Goal: Check status

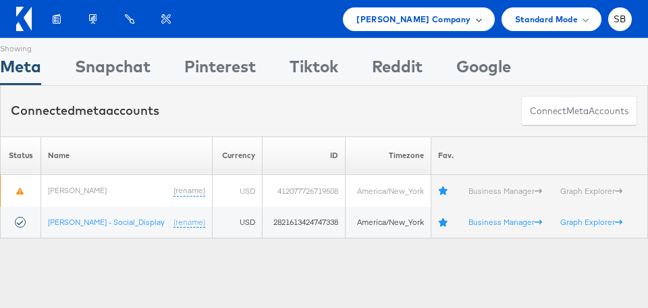
click at [440, 18] on span "Belk Company" at bounding box center [413, 19] width 114 height 14
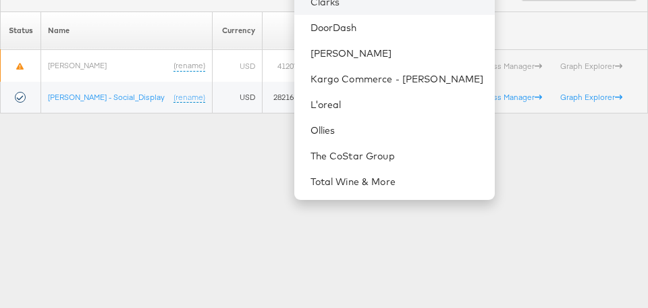
scroll to position [161, 0]
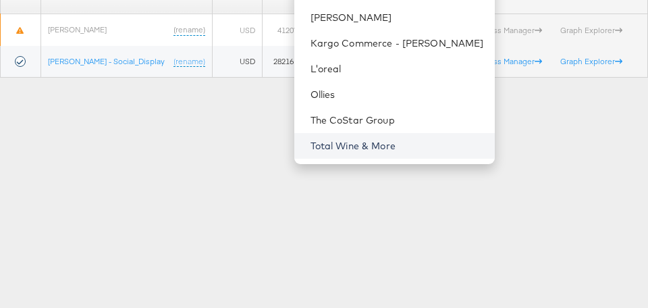
click at [377, 142] on link "Total Wine & More" at bounding box center [396, 145] width 173 height 13
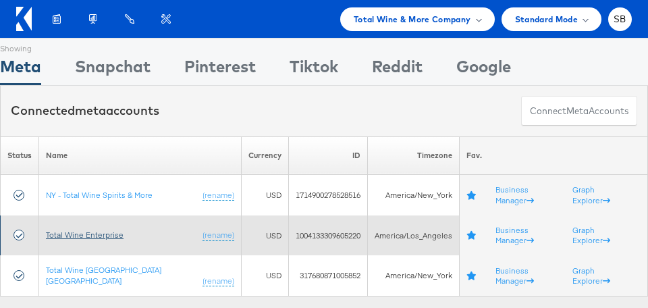
click at [88, 229] on link "Total Wine Enterprise" at bounding box center [85, 234] width 78 height 10
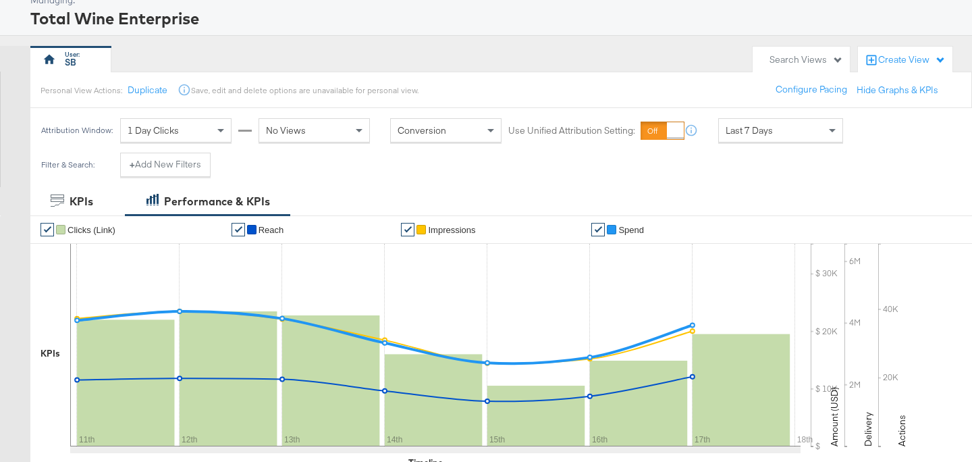
scroll to position [71, 0]
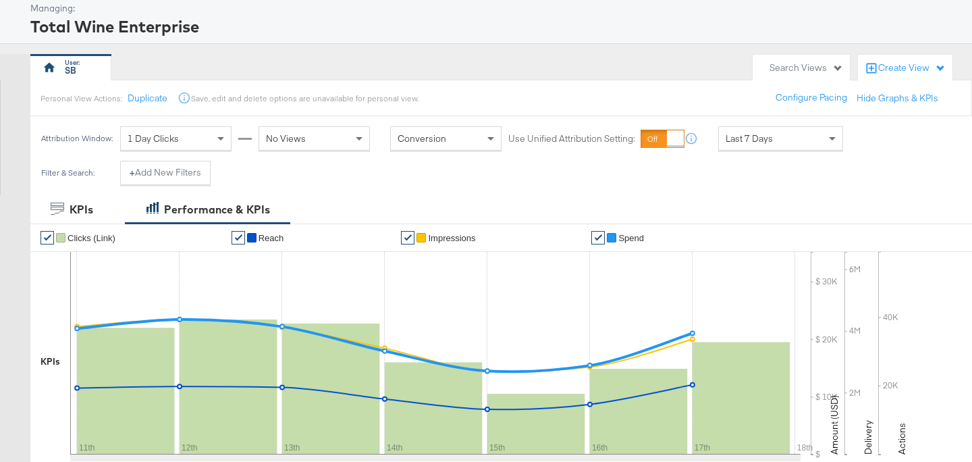
click at [192, 140] on div "1 Day Clicks" at bounding box center [176, 138] width 110 height 23
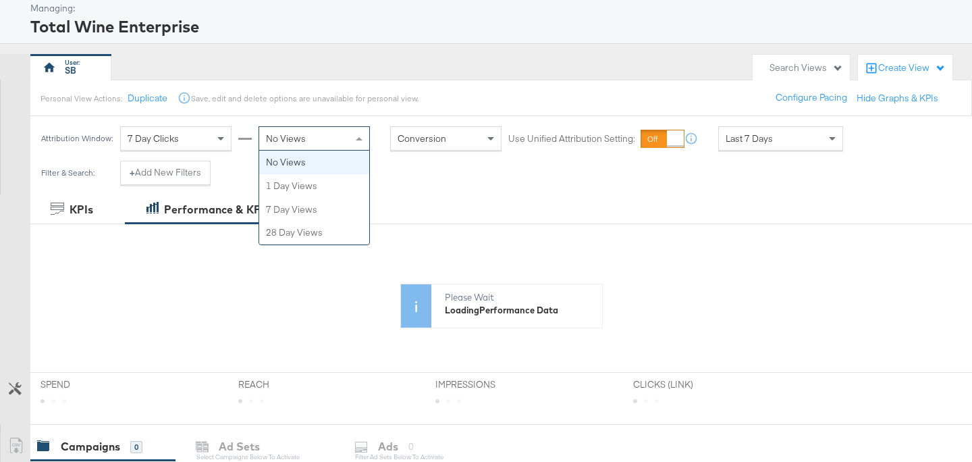
click at [327, 141] on div "No Views" at bounding box center [314, 138] width 110 height 23
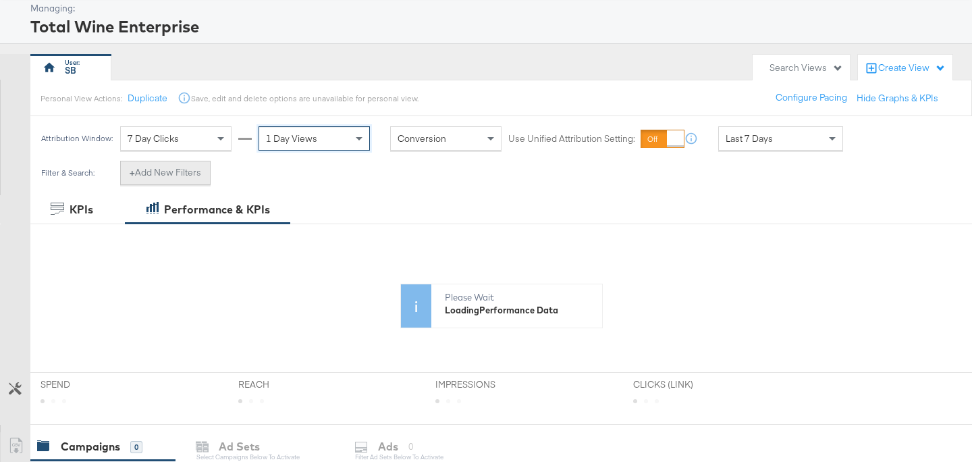
click at [177, 177] on button "+ Add New Filters" at bounding box center [165, 173] width 90 height 24
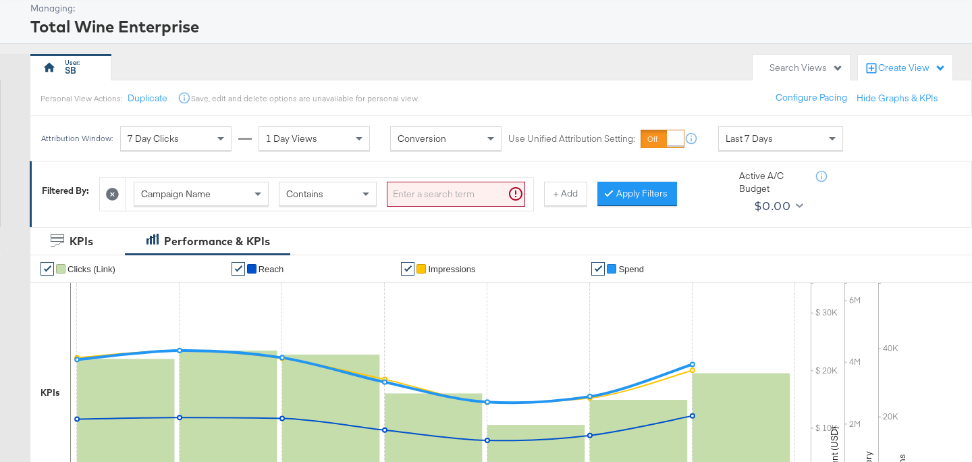
click at [444, 196] on input "search" at bounding box center [456, 194] width 138 height 25
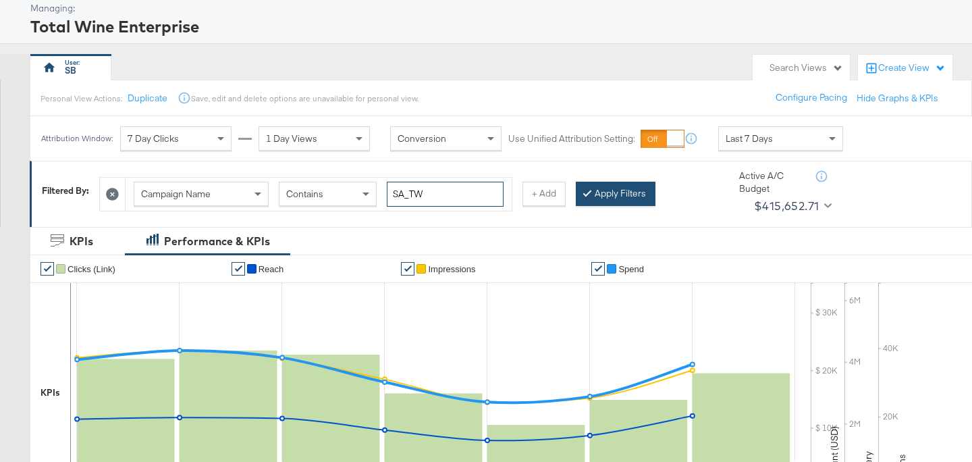
type input "SA_TW"
click at [601, 195] on button "Apply Filters" at bounding box center [616, 194] width 80 height 24
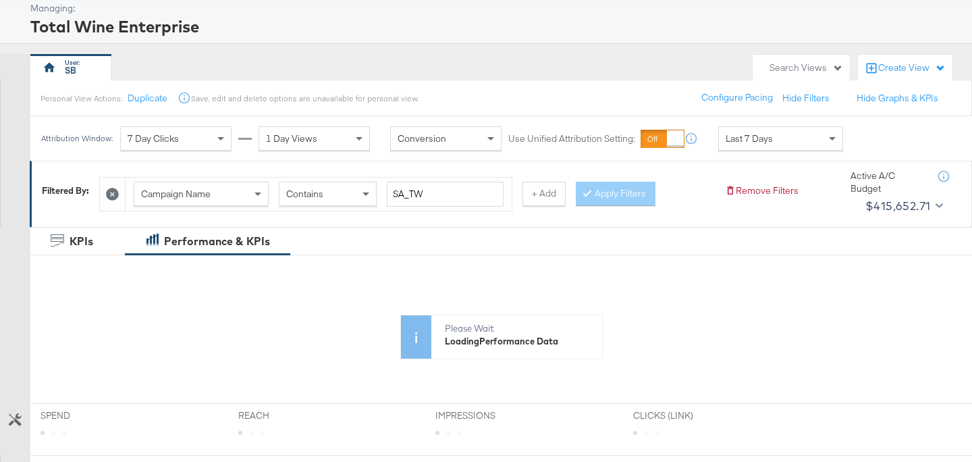
click at [751, 140] on span "Last 7 Days" at bounding box center [748, 138] width 47 height 12
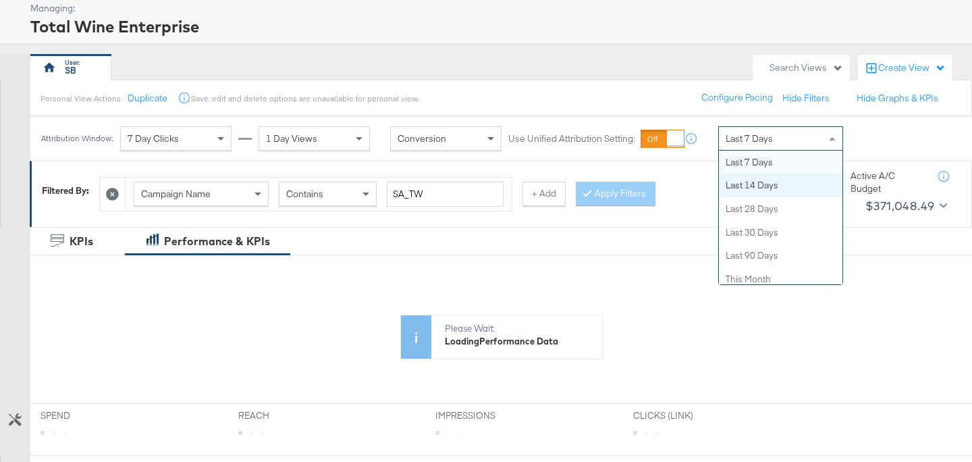
scroll to position [0, 0]
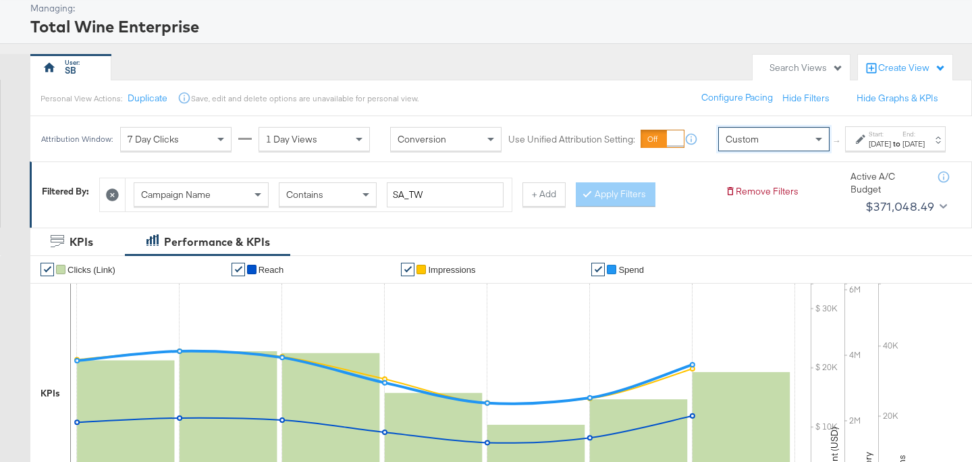
click at [868, 138] on label "Start:" at bounding box center [879, 134] width 22 height 9
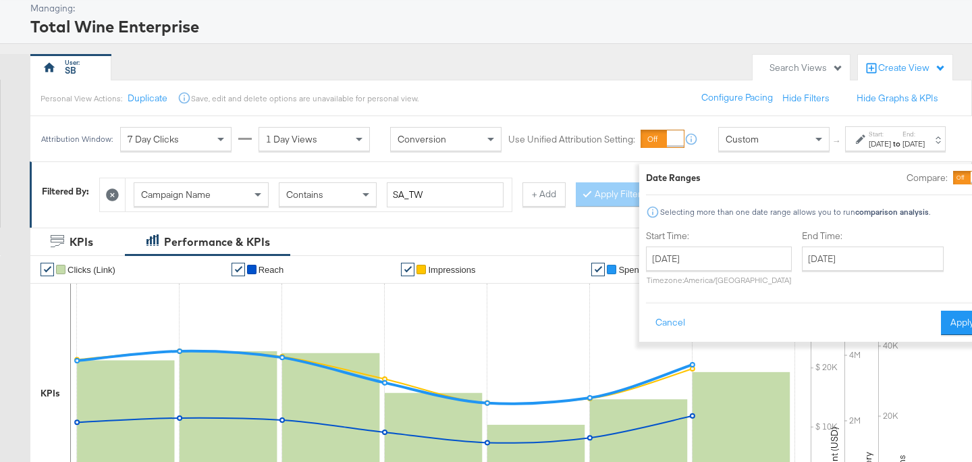
click at [953, 179] on div at bounding box center [968, 177] width 30 height 13
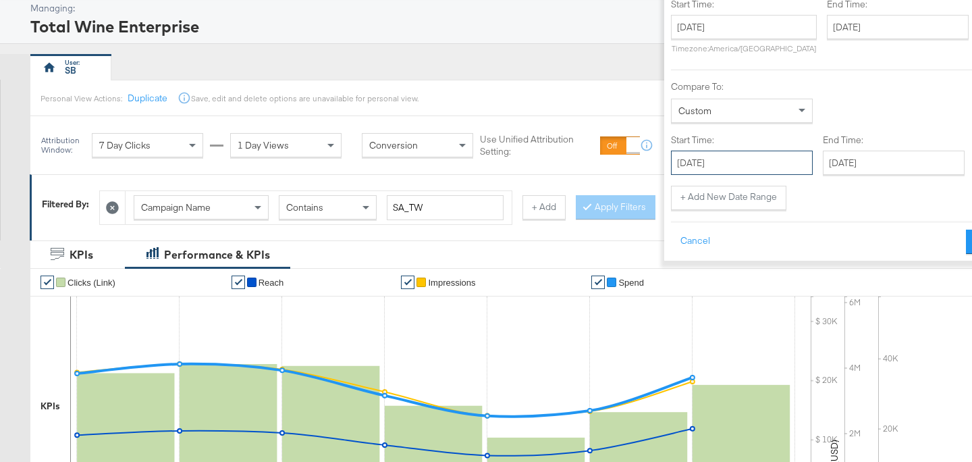
click at [671, 160] on input "September 18th 2025" at bounding box center [742, 162] width 142 height 24
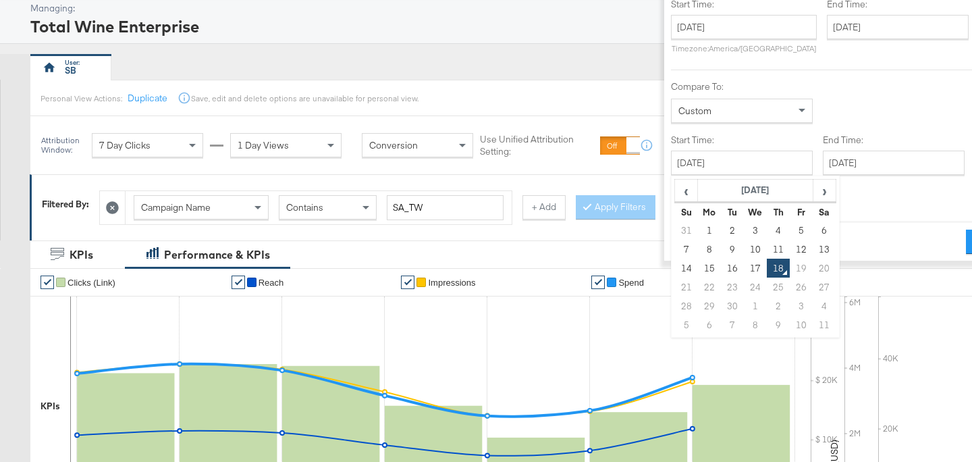
click at [674, 270] on td "14" at bounding box center [685, 267] width 23 height 19
type input "September 14th 2025"
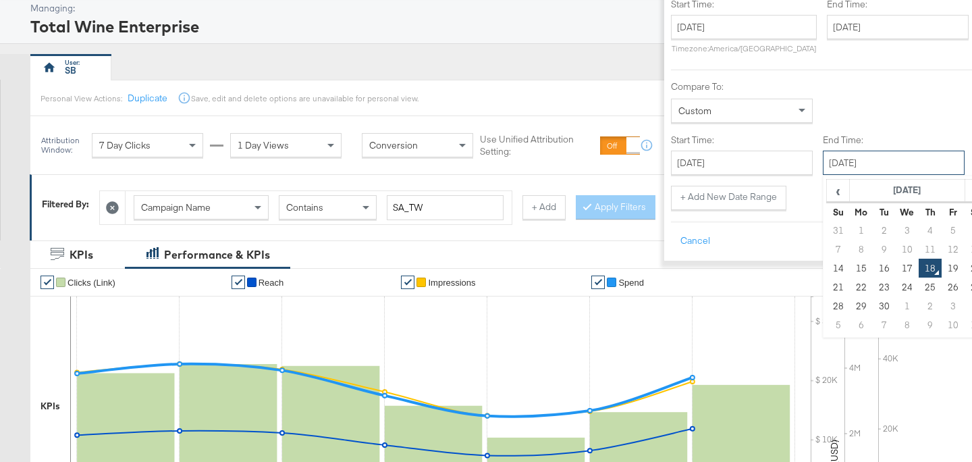
click at [823, 162] on input "September 18th 2025" at bounding box center [894, 162] width 142 height 24
click at [849, 270] on td "15" at bounding box center [860, 267] width 23 height 19
type input "September 15th 2025"
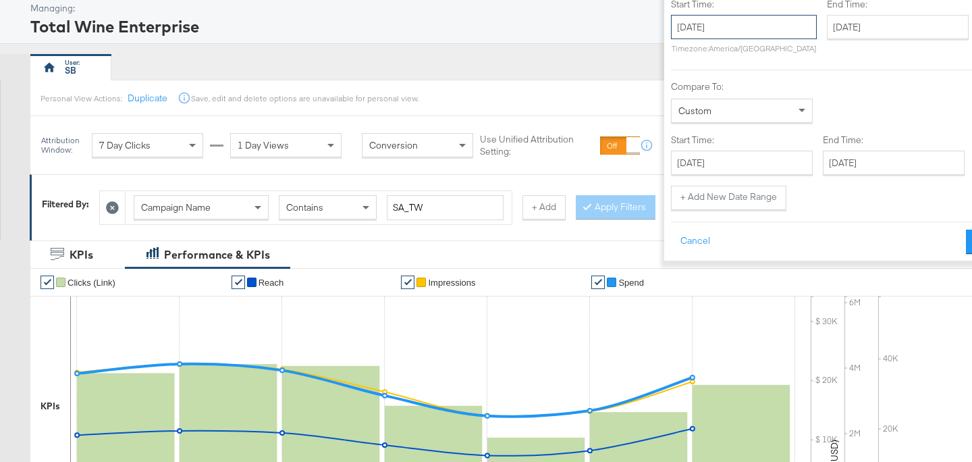
click at [695, 28] on input "September 18th 2025" at bounding box center [744, 27] width 146 height 24
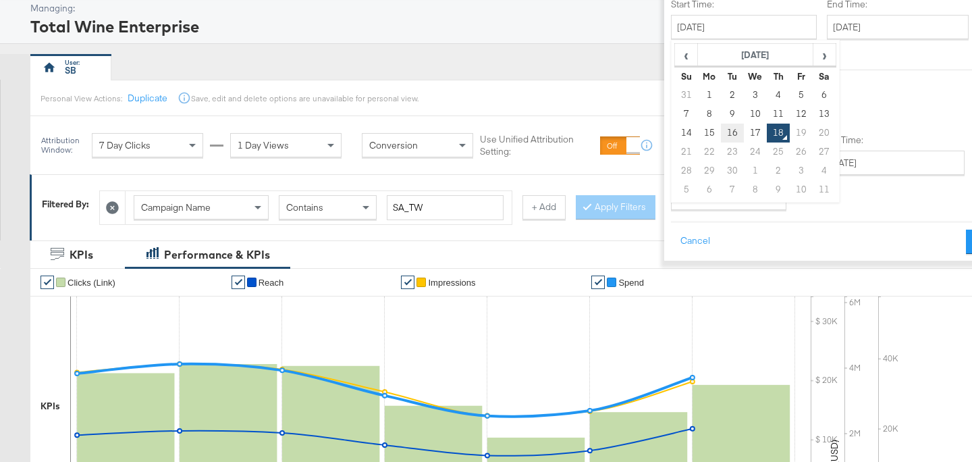
click at [720, 139] on td "16" at bounding box center [731, 132] width 23 height 19
type input "September 16th 2025"
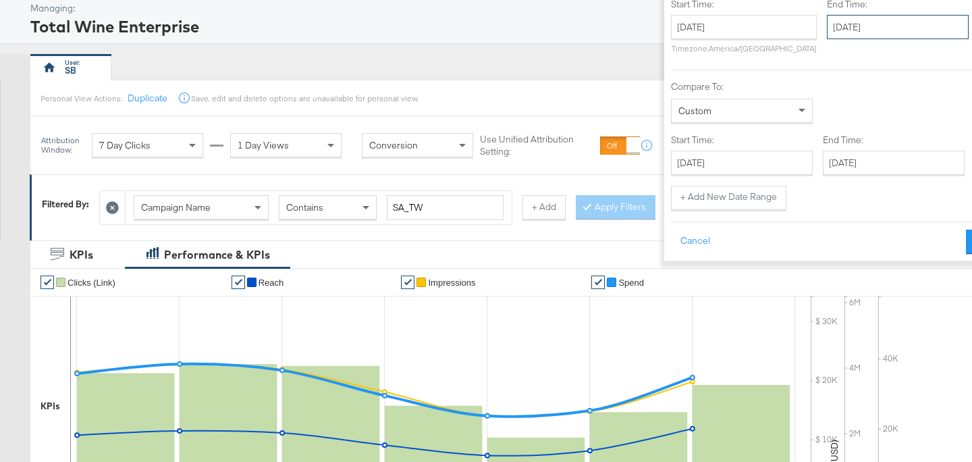
click at [827, 28] on input "September 18th 2025" at bounding box center [898, 27] width 142 height 24
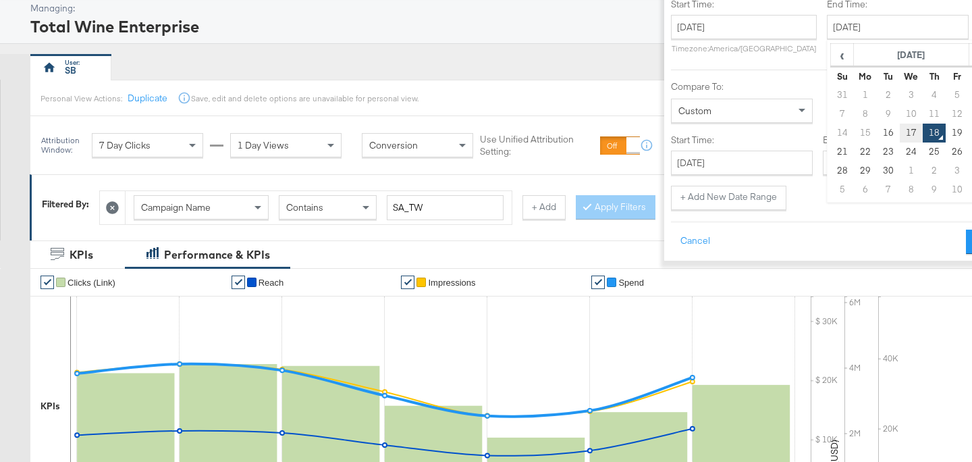
click at [899, 134] on td "17" at bounding box center [910, 132] width 23 height 19
type input "September 17th 2025"
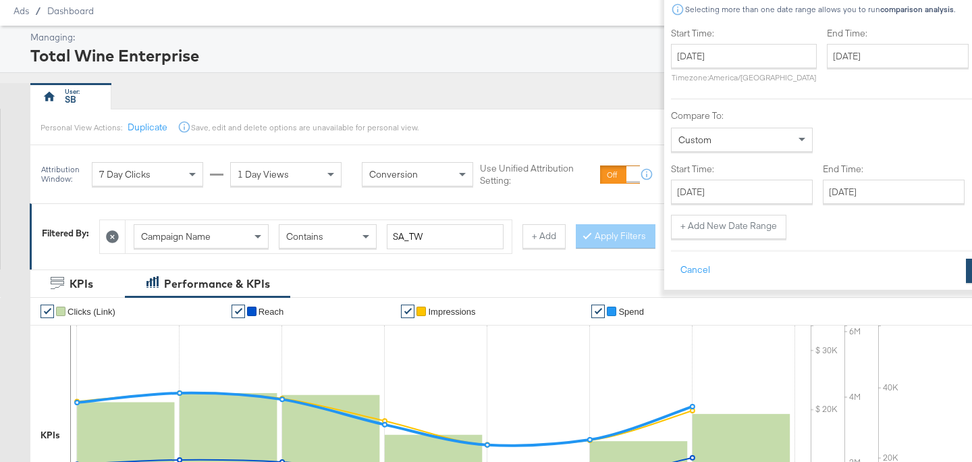
click at [966, 267] on button "Apply" at bounding box center [987, 270] width 43 height 24
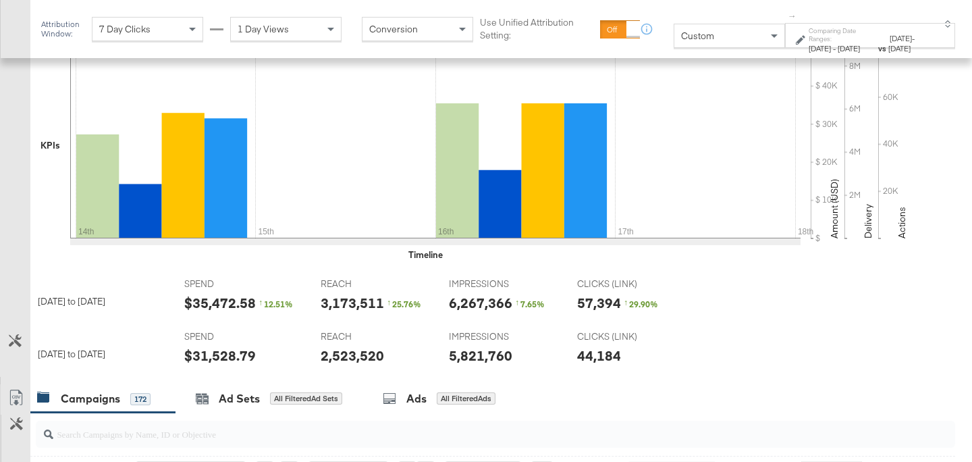
scroll to position [341, 0]
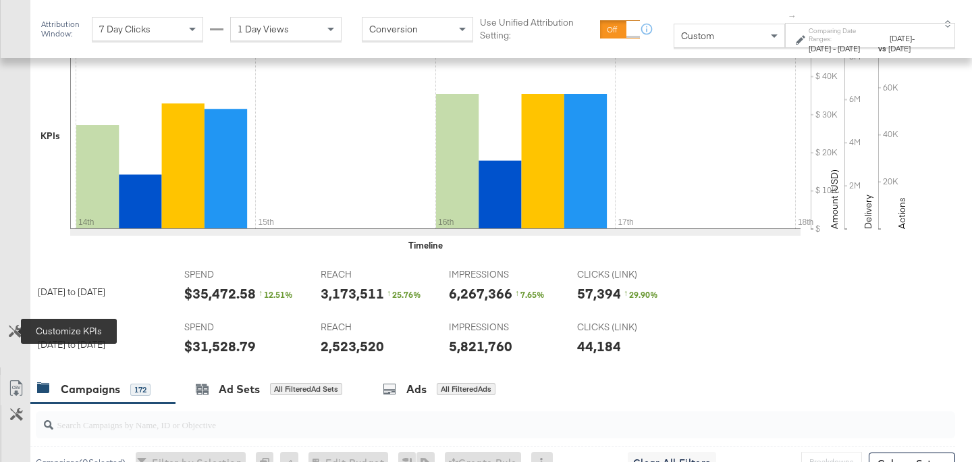
click at [18, 327] on icon at bounding box center [15, 331] width 13 height 13
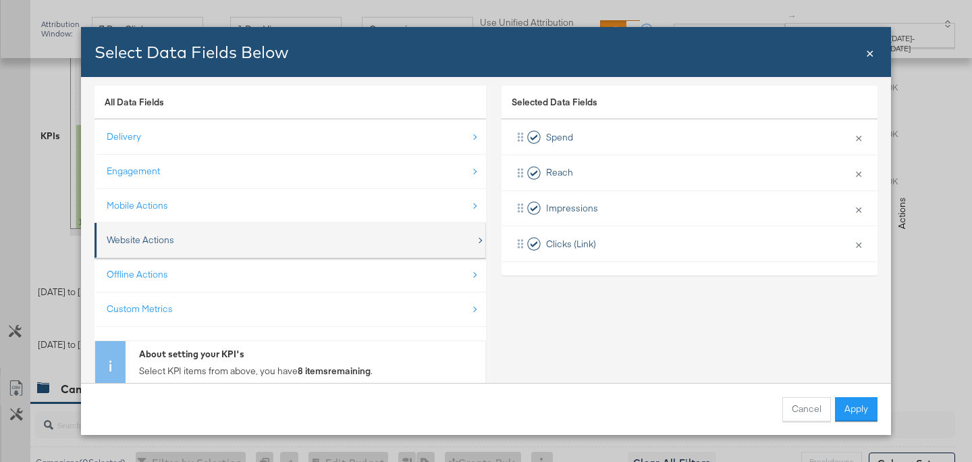
scroll to position [30, 0]
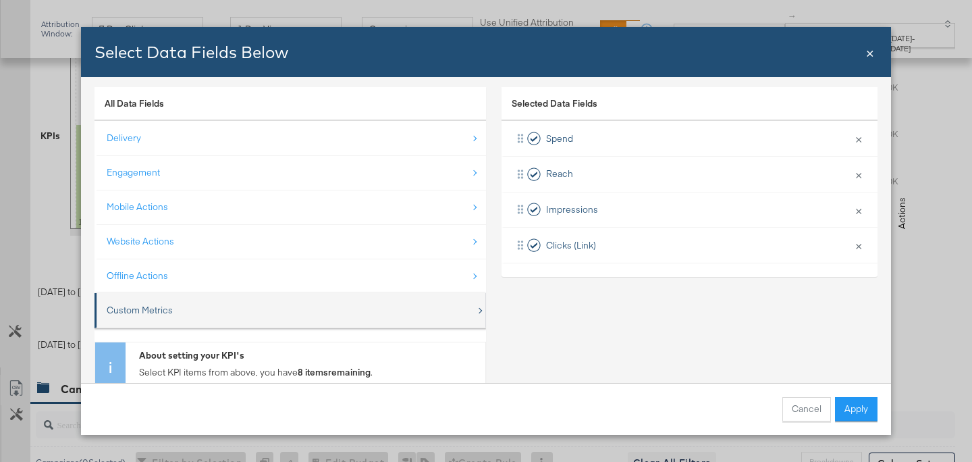
click at [257, 314] on div "Custom Metrics" at bounding box center [291, 310] width 369 height 28
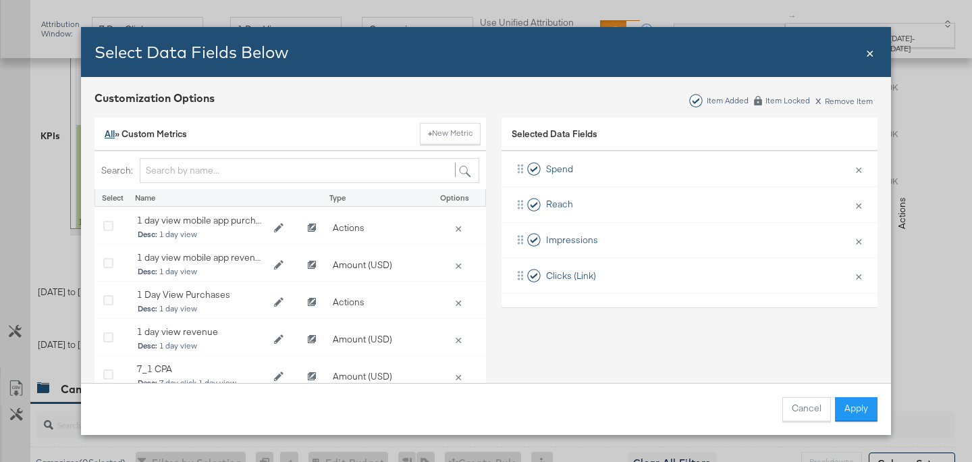
click at [111, 138] on link "All" at bounding box center [110, 134] width 10 height 12
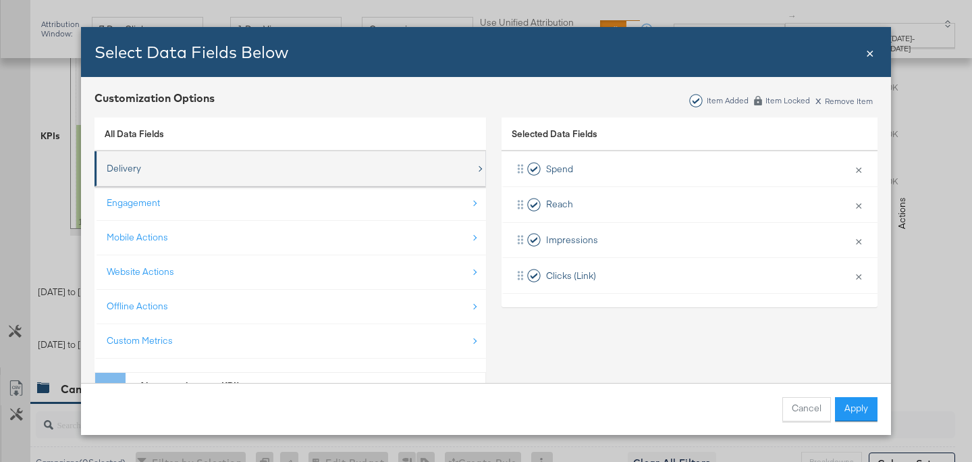
click at [257, 170] on div "Delivery" at bounding box center [291, 169] width 369 height 28
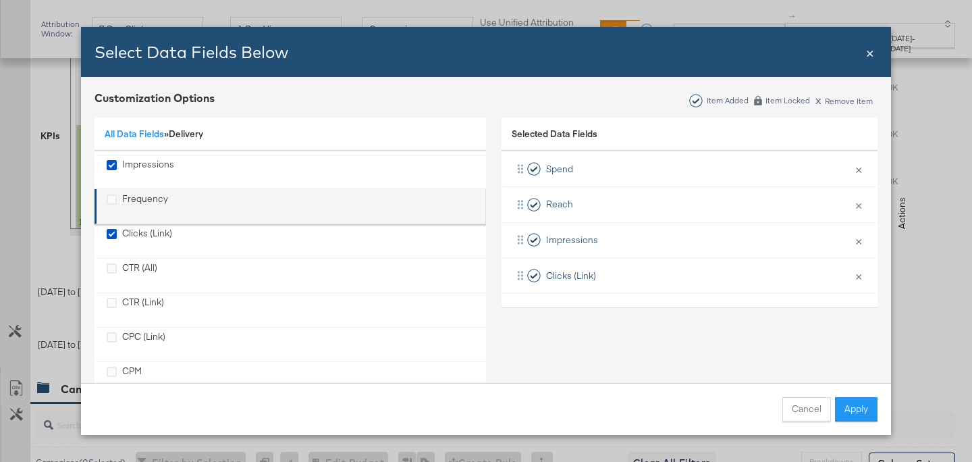
click at [143, 199] on div "Frequency" at bounding box center [145, 206] width 46 height 28
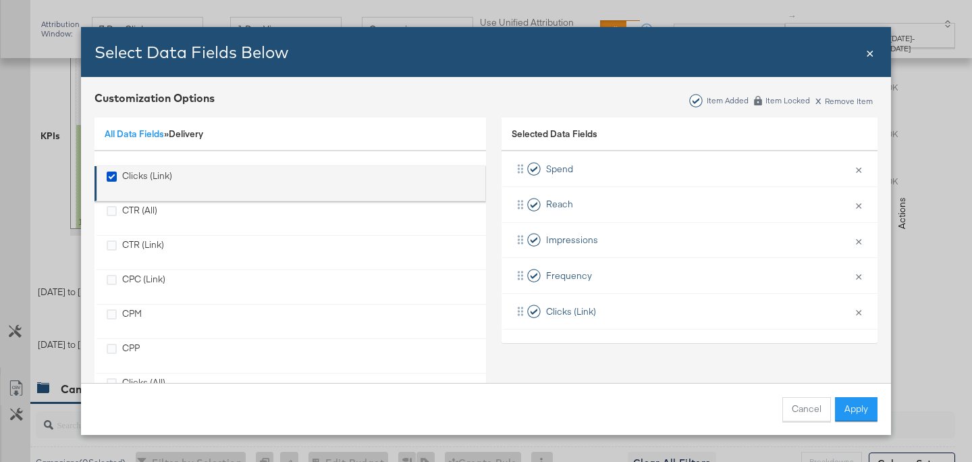
scroll to position [47, 0]
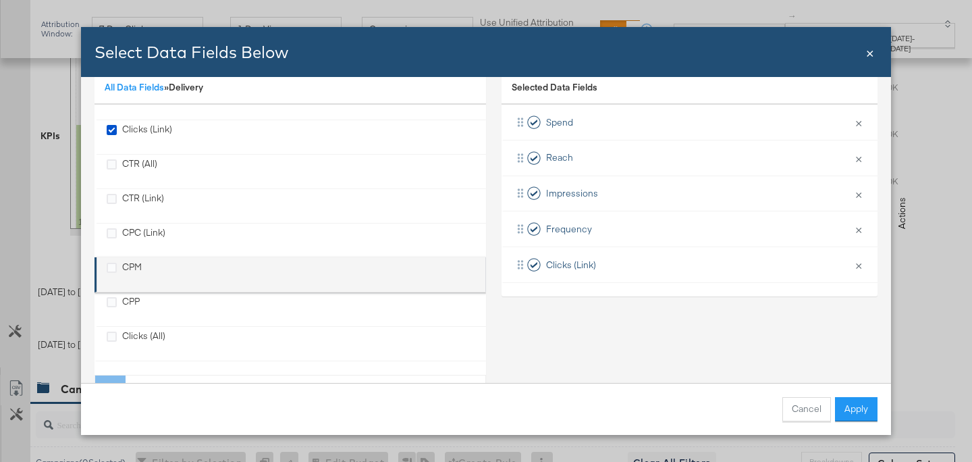
click at [136, 267] on div "CPM" at bounding box center [132, 274] width 20 height 28
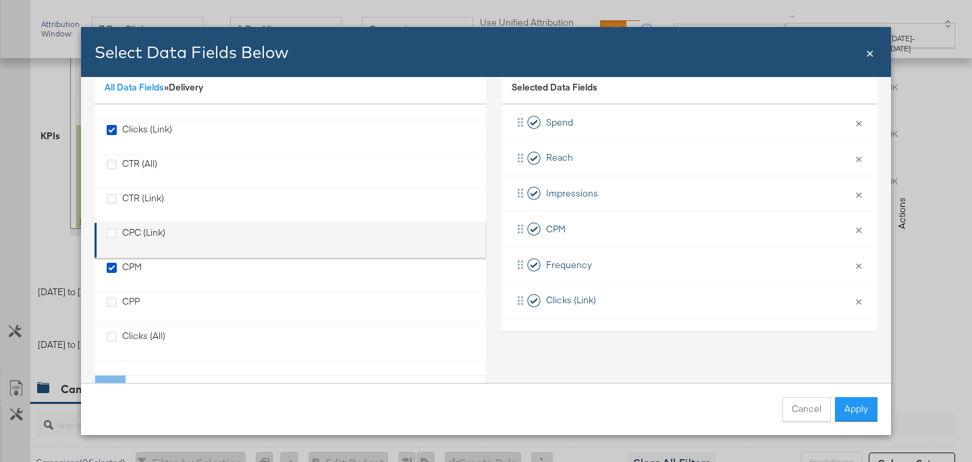
click at [149, 234] on div "CPC (Link)" at bounding box center [143, 240] width 43 height 28
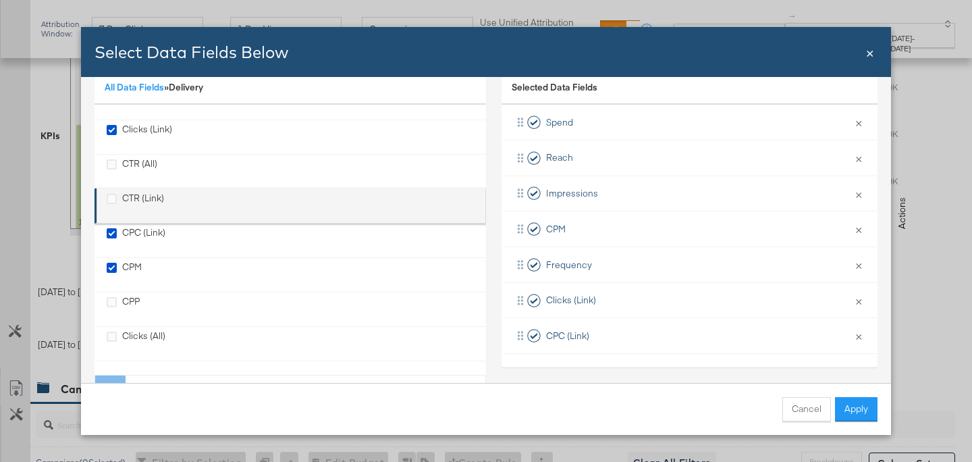
click at [155, 203] on div "CTR (Link)" at bounding box center [143, 206] width 42 height 28
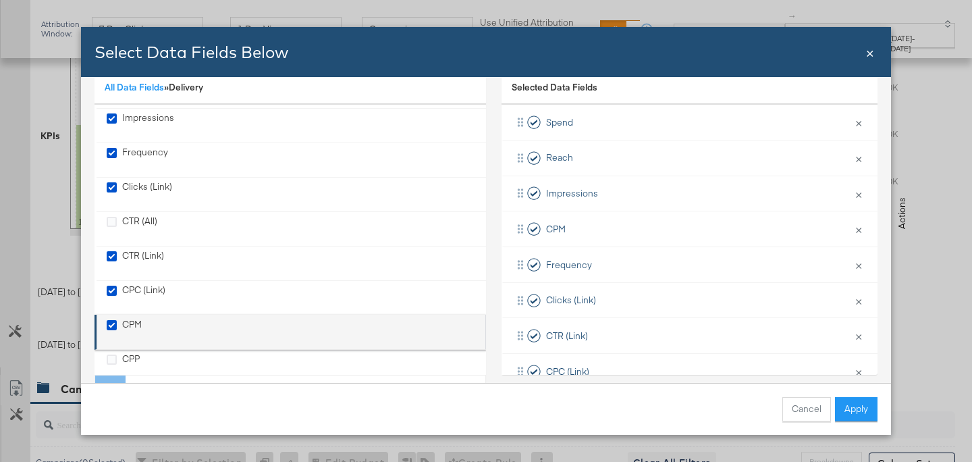
scroll to position [0, 0]
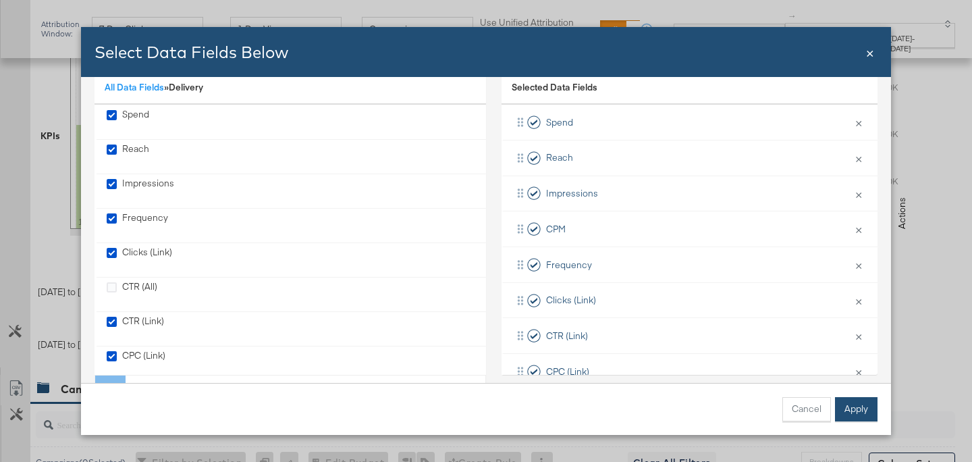
click at [853, 406] on button "Apply" at bounding box center [856, 409] width 43 height 24
